Goal: Browse casually

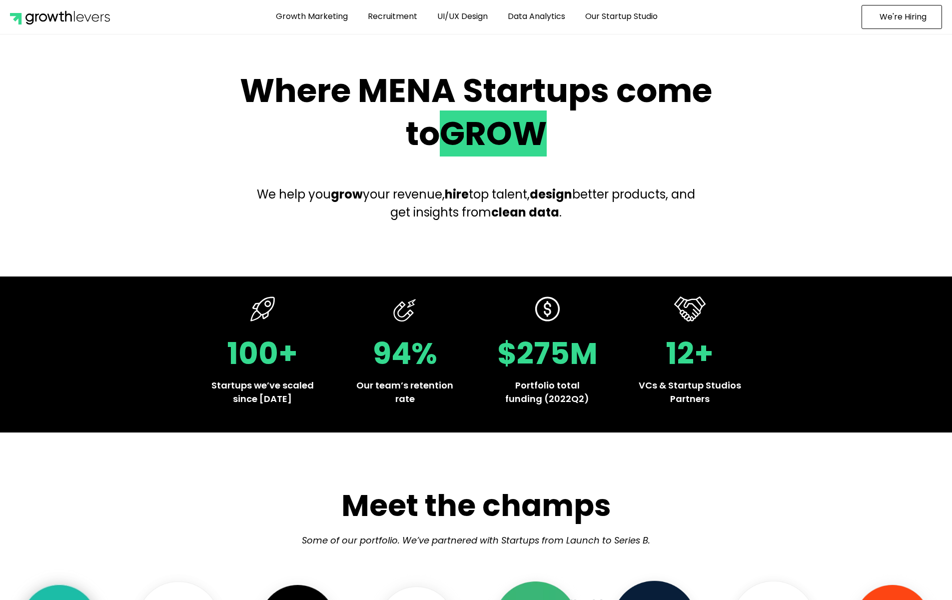
scroll to position [0, 3227]
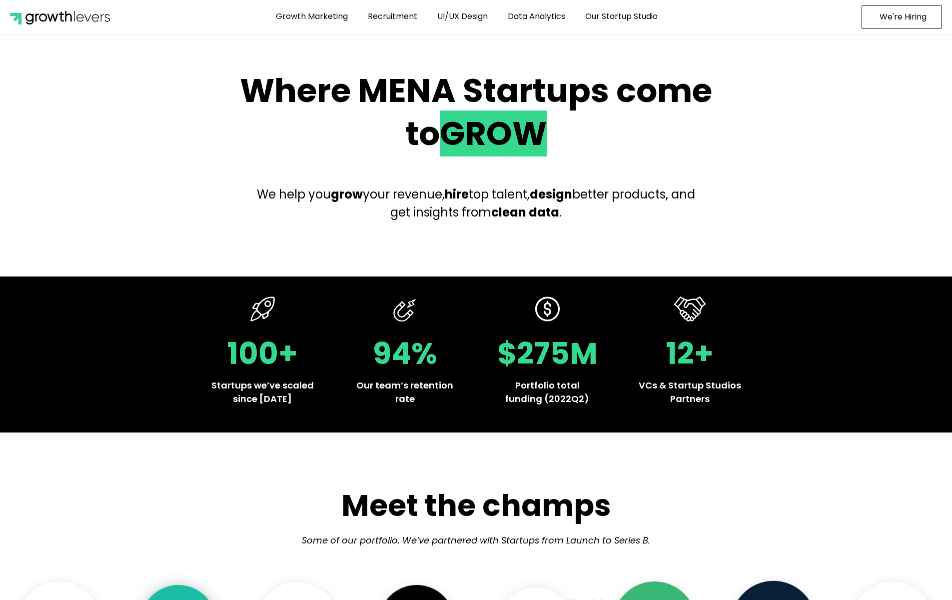
scroll to position [0, 3333]
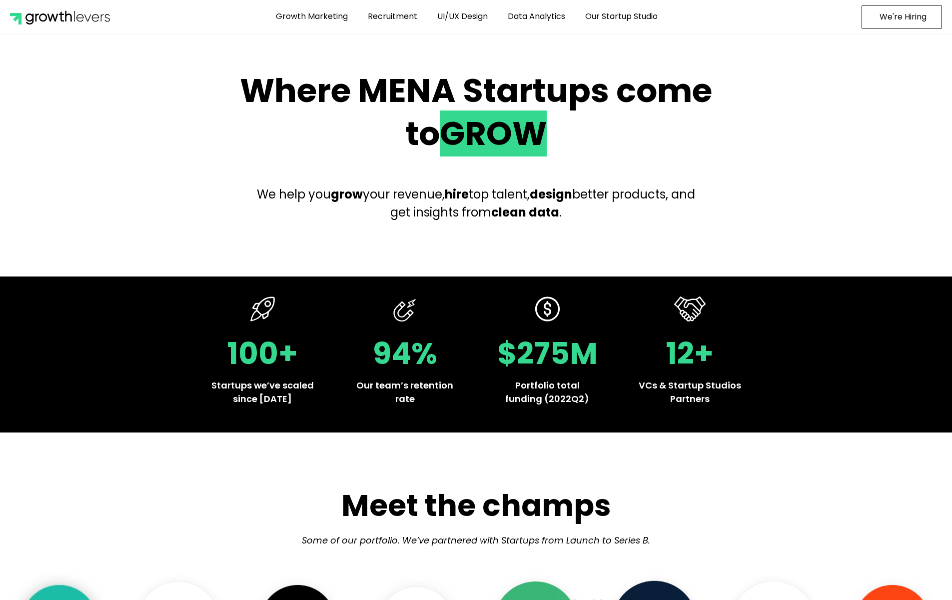
scroll to position [0, 3297]
